Goal: Download file/media

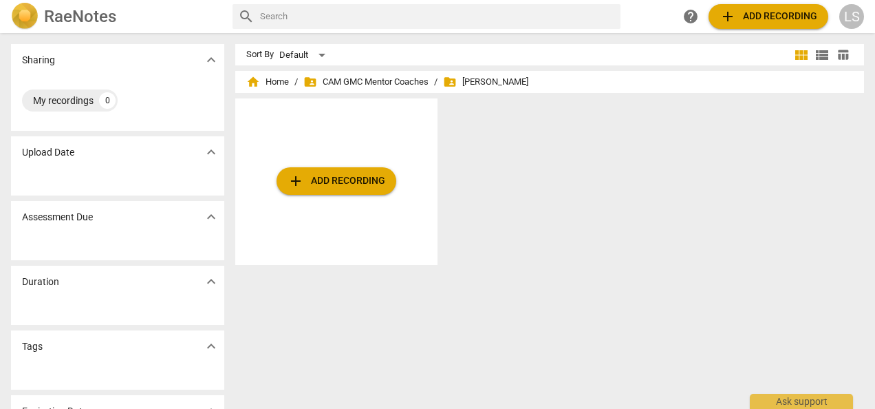
click at [361, 179] on span "add Add recording" at bounding box center [337, 181] width 98 height 17
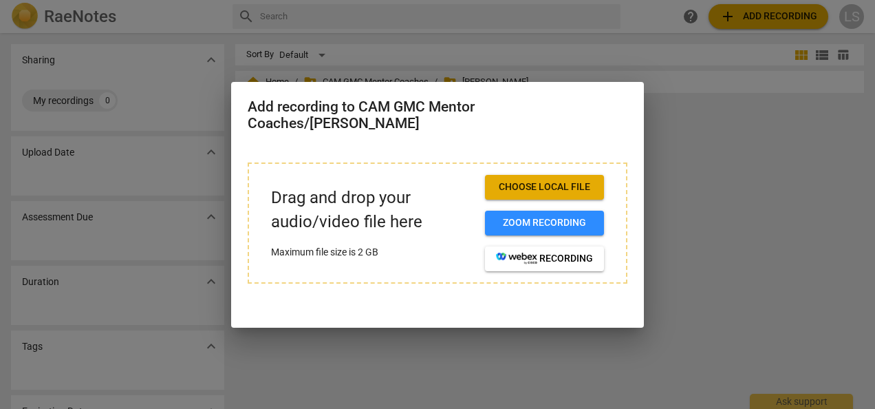
click at [529, 191] on span "Choose local file" at bounding box center [544, 187] width 97 height 14
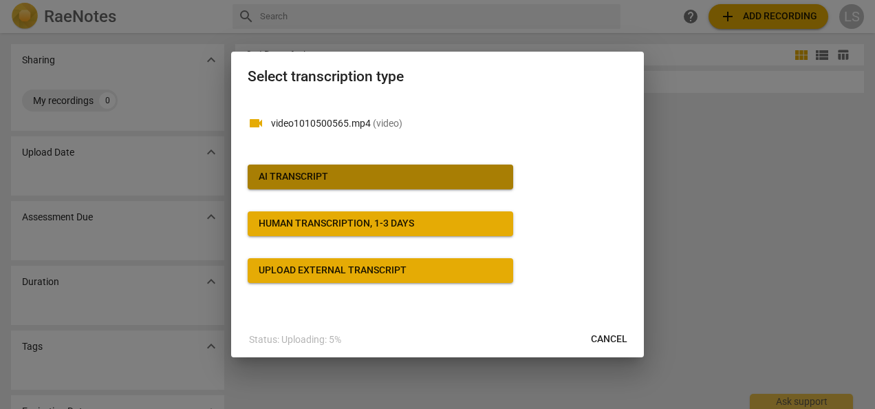
click at [395, 172] on span "AI Transcript" at bounding box center [381, 177] width 244 height 14
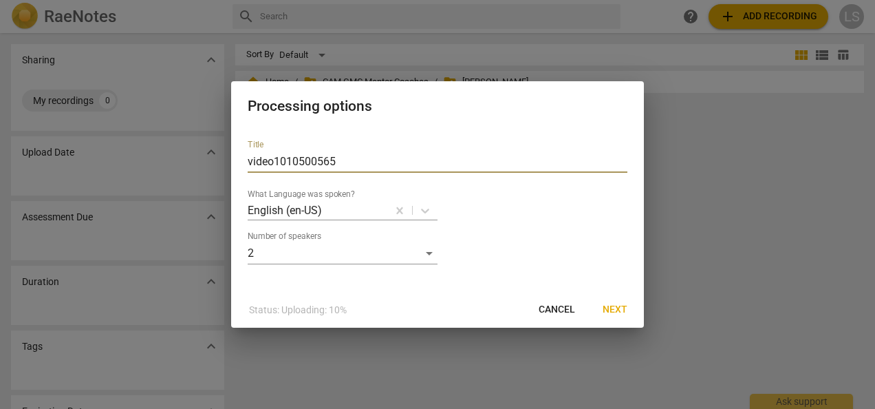
drag, startPoint x: 388, startPoint y: 162, endPoint x: 373, endPoint y: 17, distance: 146.0
click at [138, 158] on div "Processing options Title video1010500565 What Language was spoken? English (en-…" at bounding box center [437, 204] width 875 height 409
paste input "[PERSON_NAME]"
type input "[PERSON_NAME]"
click at [610, 314] on span "Next" at bounding box center [615, 310] width 25 height 14
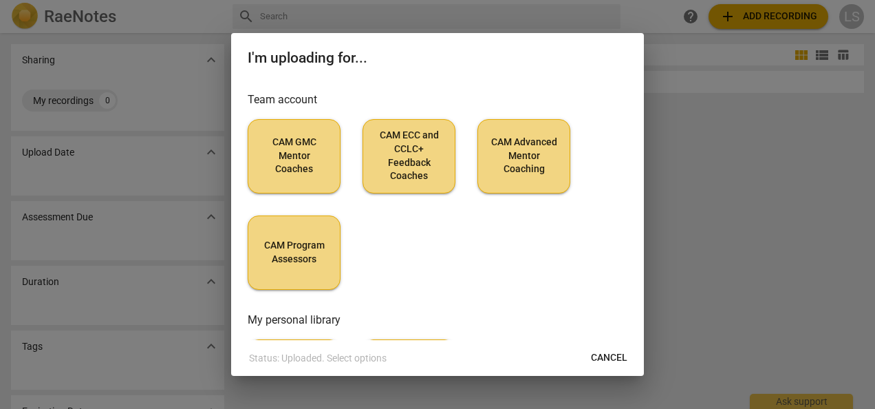
click at [277, 157] on span "CAM GMC Mentor Coaches" at bounding box center [294, 156] width 70 height 41
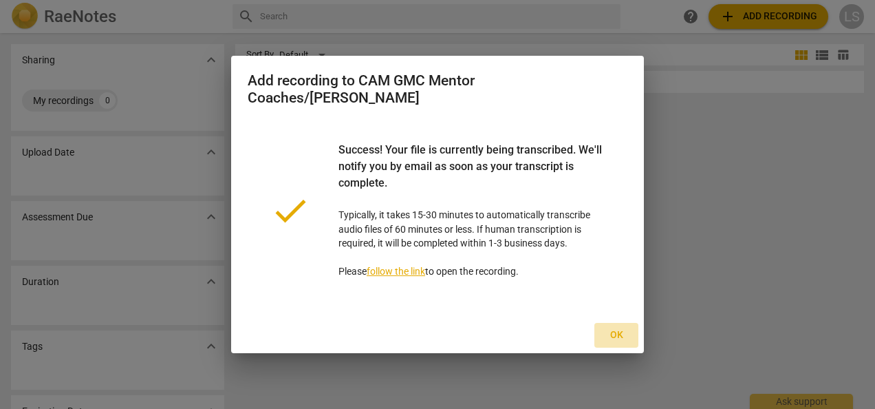
drag, startPoint x: 617, startPoint y: 329, endPoint x: 624, endPoint y: 312, distance: 17.9
click at [617, 328] on span "Ok" at bounding box center [617, 335] width 22 height 14
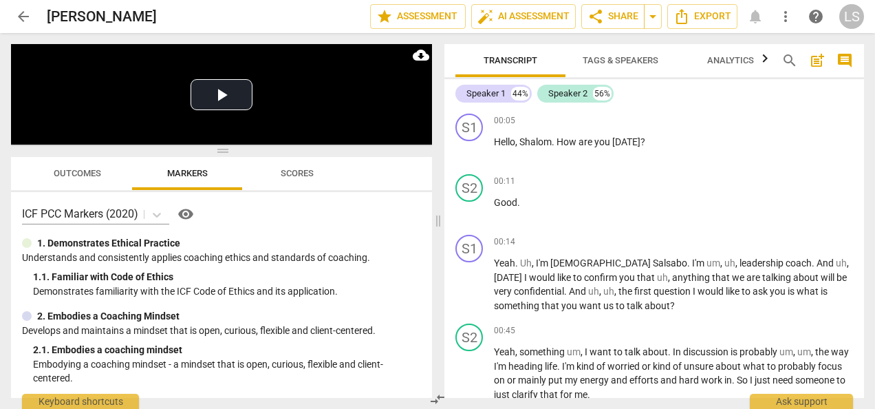
click at [629, 57] on span "Tags & Speakers" at bounding box center [621, 60] width 76 height 10
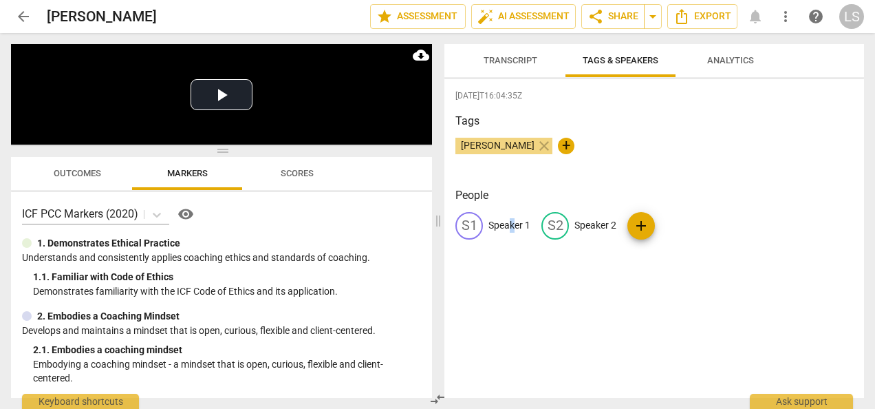
click at [513, 223] on p "Speaker 1" at bounding box center [510, 225] width 42 height 14
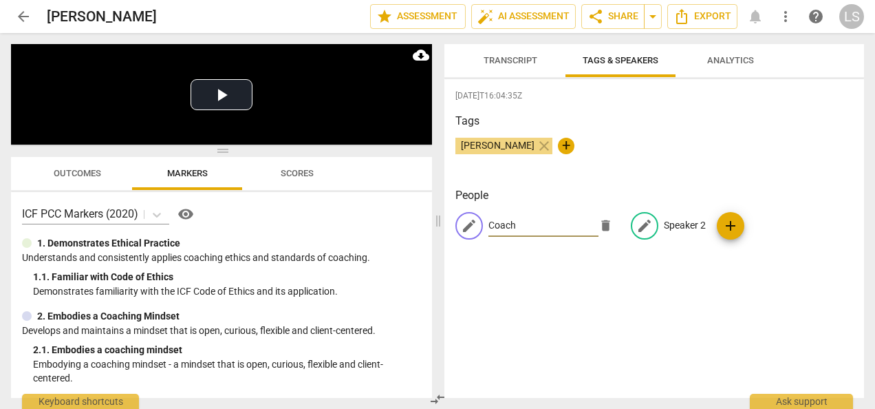
type input "Coach"
click at [664, 221] on p "Speaker 2" at bounding box center [685, 225] width 42 height 14
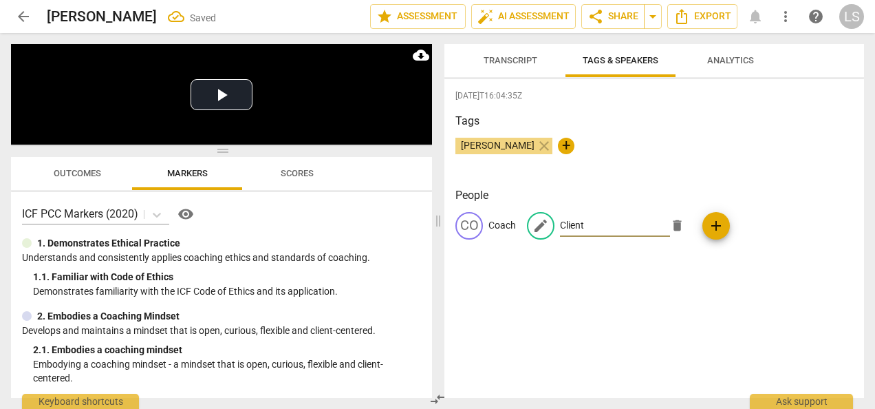
type input "Client"
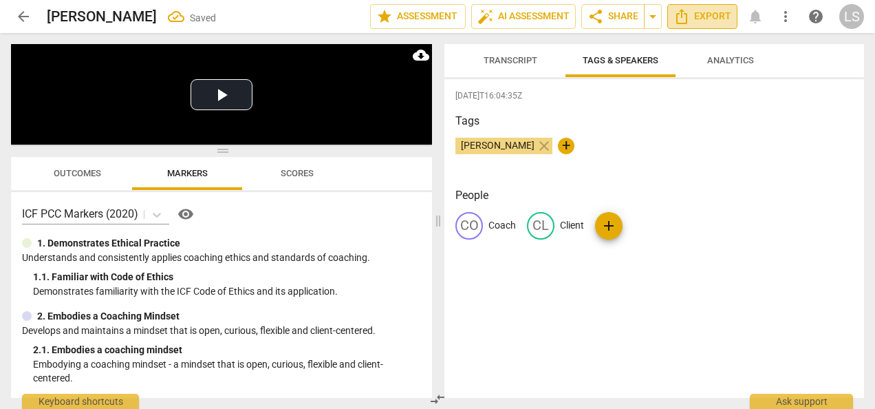
click at [698, 23] on span "Export" at bounding box center [703, 16] width 58 height 17
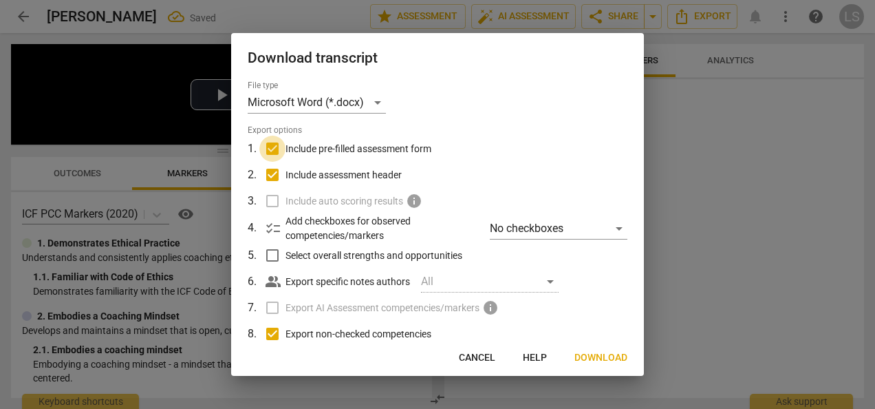
click at [281, 149] on input "Include pre-filled assessment form" at bounding box center [272, 149] width 26 height 26
checkbox input "false"
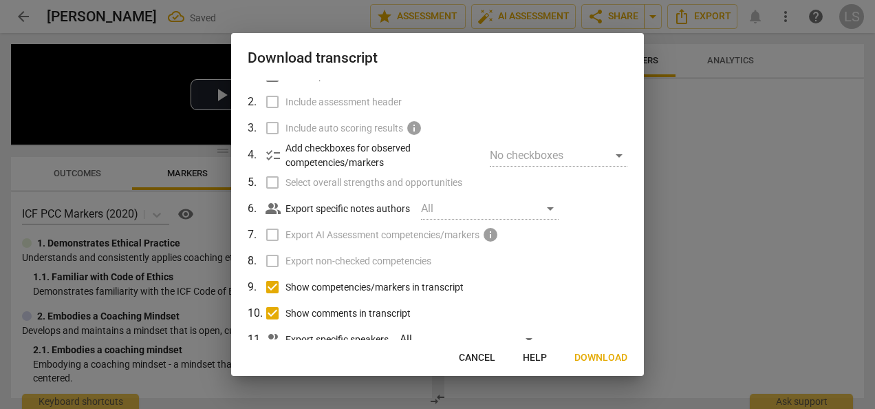
scroll to position [113, 0]
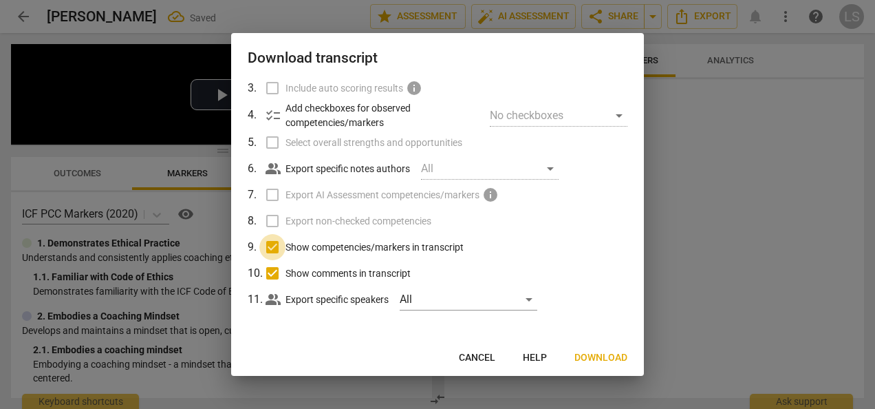
click at [271, 246] on input "Show competencies/markers in transcript" at bounding box center [272, 247] width 26 height 26
checkbox input "false"
click at [270, 273] on input "Show comments in transcript" at bounding box center [272, 273] width 26 height 26
checkbox input "false"
click at [589, 356] on span "Download" at bounding box center [601, 358] width 53 height 14
